Goal: Check status: Check status

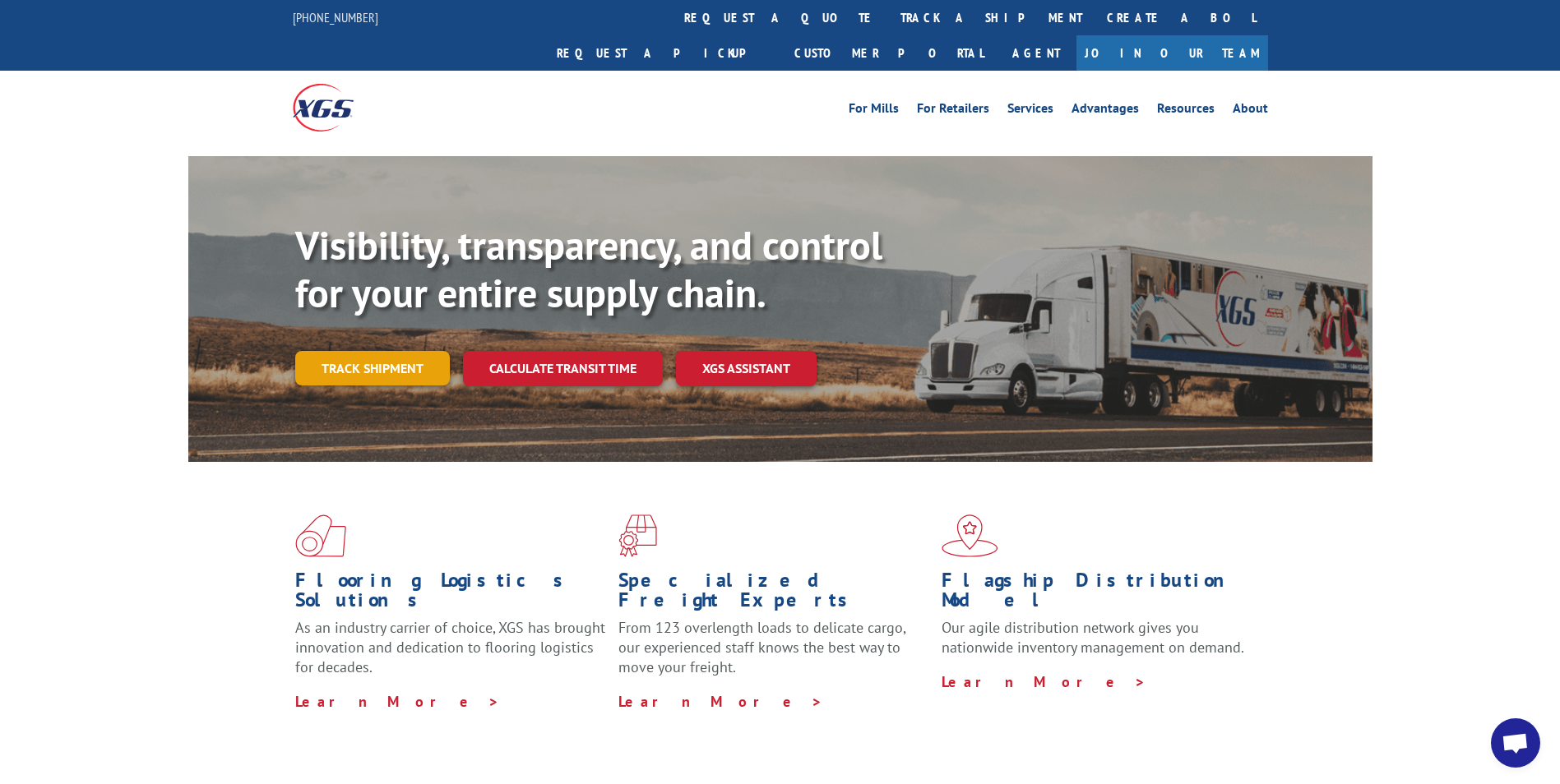
click at [419, 351] on link "Track shipment" at bounding box center [372, 368] width 154 height 34
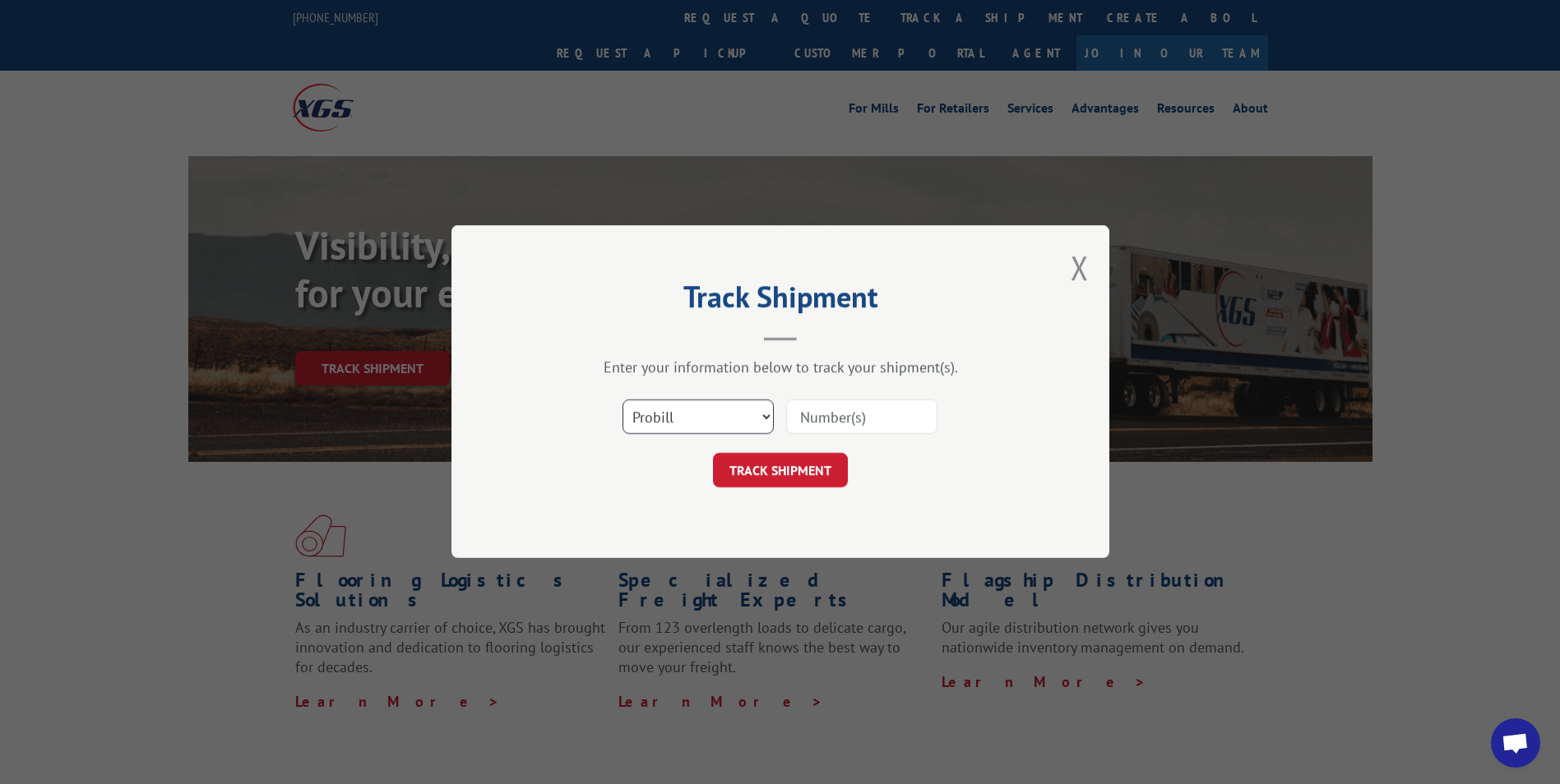
click at [759, 415] on select "Select category... Probill BOL PO" at bounding box center [698, 417] width 152 height 34
select select "bol"
click at [622, 400] on select "Select category... Probill BOL PO" at bounding box center [698, 417] width 152 height 34
paste input "6599885"
type input "6599885"
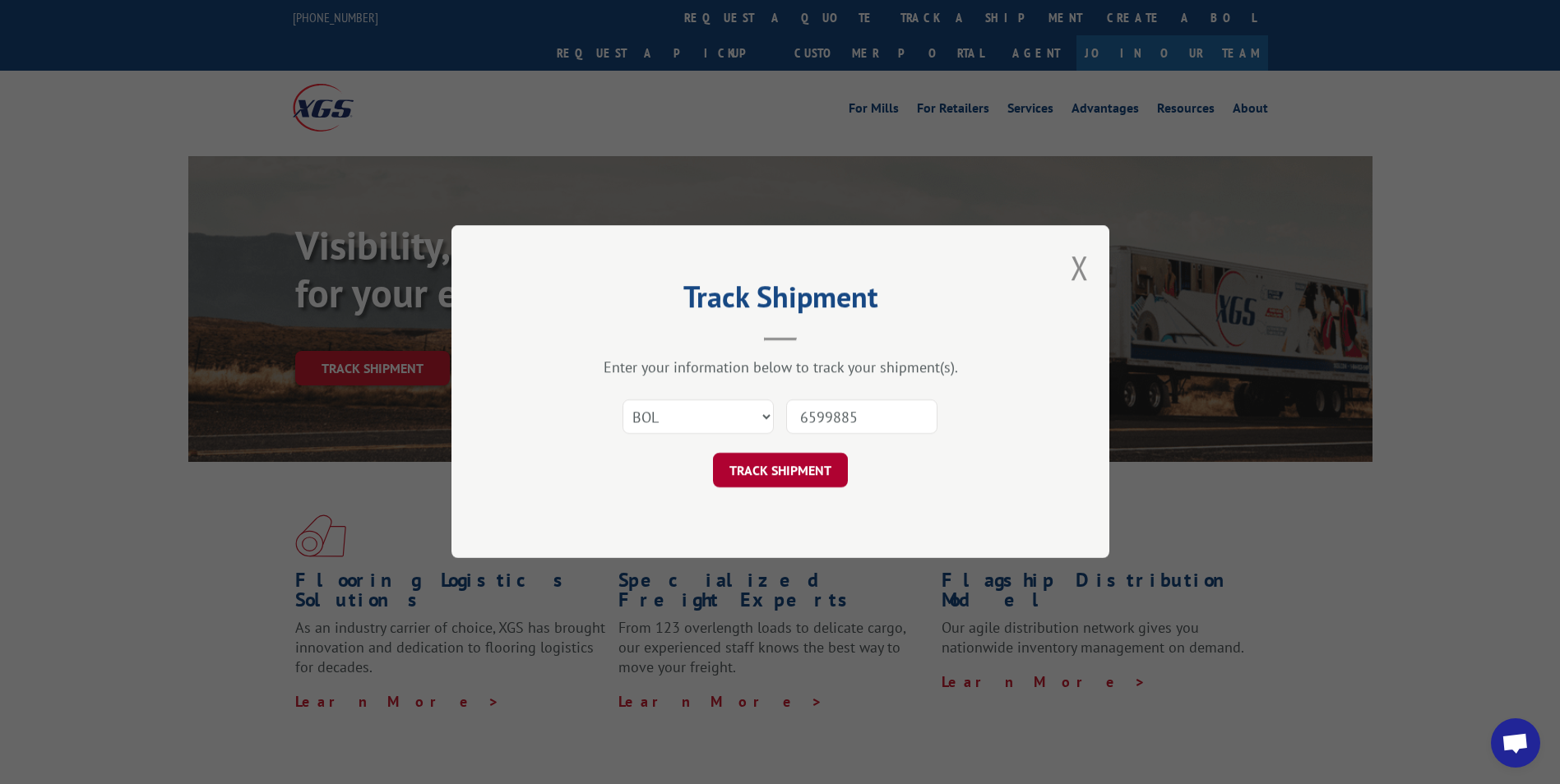
click at [824, 478] on button "TRACK SHIPMENT" at bounding box center [780, 471] width 135 height 34
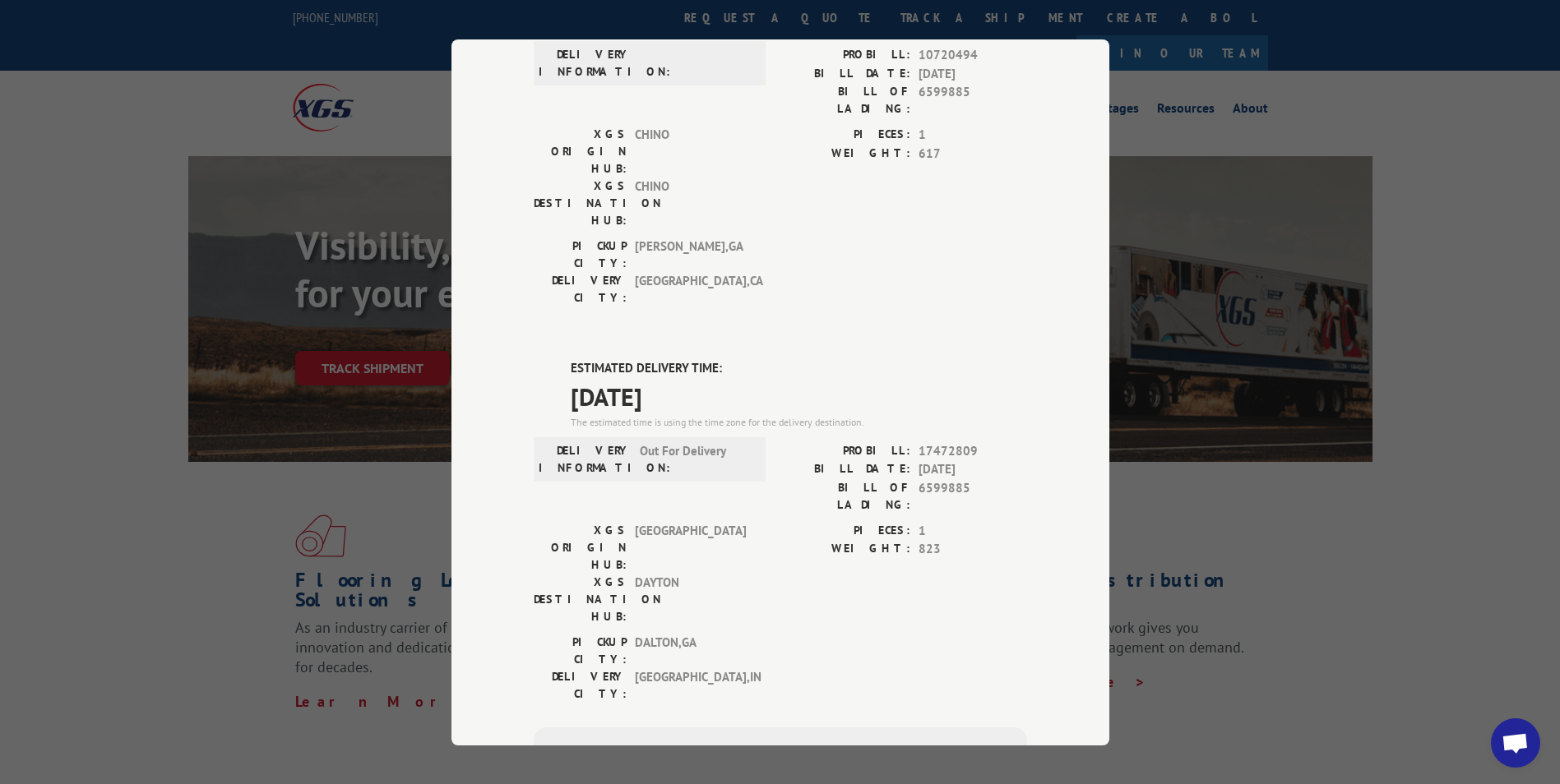
scroll to position [561, 0]
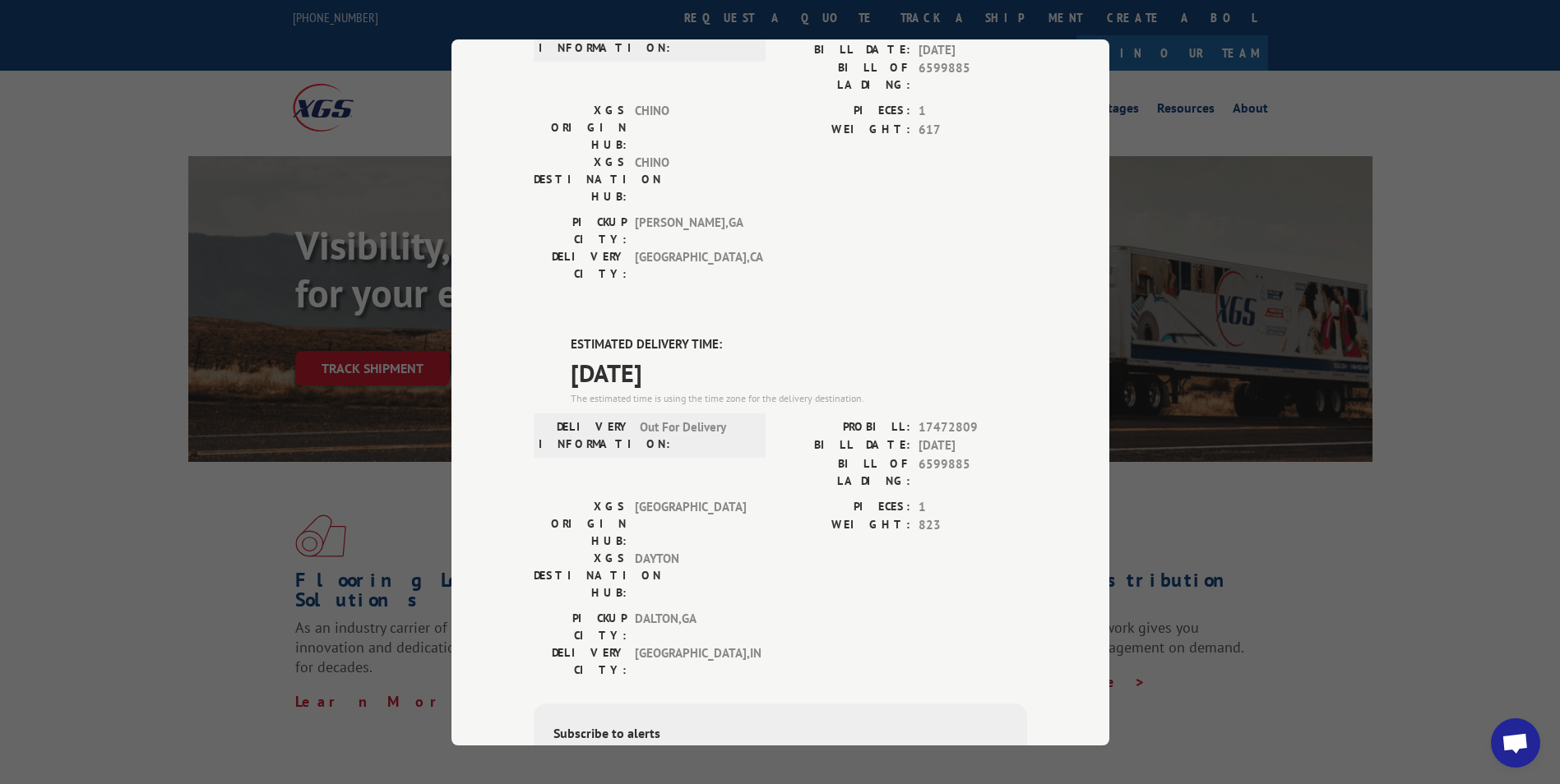
drag, startPoint x: 765, startPoint y: 292, endPoint x: 749, endPoint y: 278, distance: 21.3
click at [749, 417] on div "DELIVERY INFORMATION: Out For Delivery" at bounding box center [650, 457] width 232 height 80
click at [1415, 516] on div "Track Shipment DELIVERED DELIVERY INFORMATION: PROBILL: 9892000 BILL DATE: [DAT…" at bounding box center [780, 392] width 1560 height 784
